Goal: Information Seeking & Learning: Learn about a topic

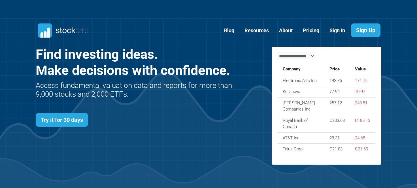
scroll to position [246, 362]
click at [287, 33] on link "About" at bounding box center [286, 31] width 22 height 14
click at [227, 33] on link "Blog" at bounding box center [229, 31] width 19 height 14
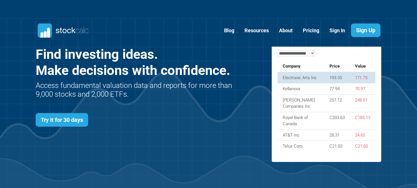
click at [294, 77] on td "Electronic Arts Inc" at bounding box center [301, 77] width 47 height 11
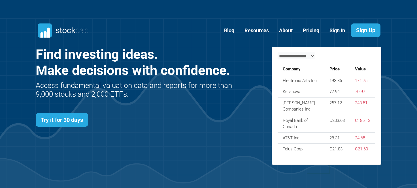
click at [328, 177] on section "Blog" at bounding box center [208, 107] width 417 height 215
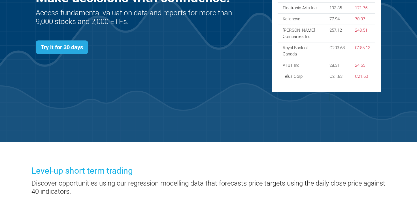
scroll to position [90, 0]
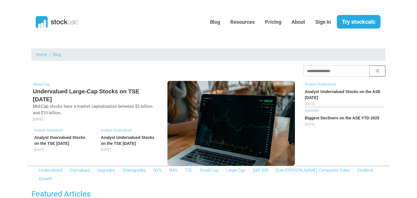
click at [319, 73] on input "text" at bounding box center [336, 70] width 66 height 11
type input "****"
click at [380, 74] on button "button" at bounding box center [377, 70] width 16 height 11
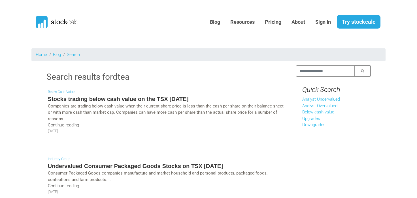
click at [71, 102] on h5 "Stocks trading below cash value on the TSX [DATE]" at bounding box center [167, 99] width 238 height 8
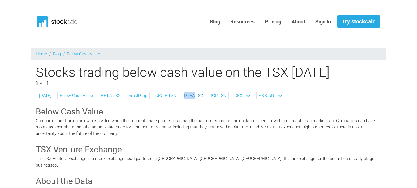
click at [203, 97] on link "DTEA:TSX" at bounding box center [193, 95] width 19 height 5
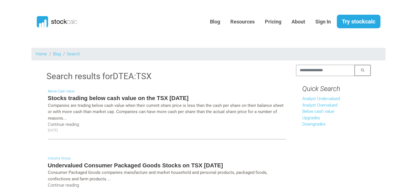
click at [70, 90] on link "Below Cash Value" at bounding box center [61, 91] width 27 height 4
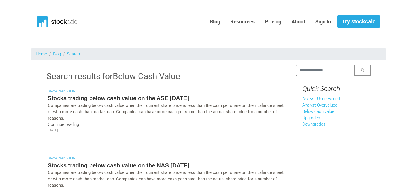
click at [234, 77] on h3 "Search results for Below Cash Value" at bounding box center [166, 77] width 241 height 12
